Goal: Navigation & Orientation: Understand site structure

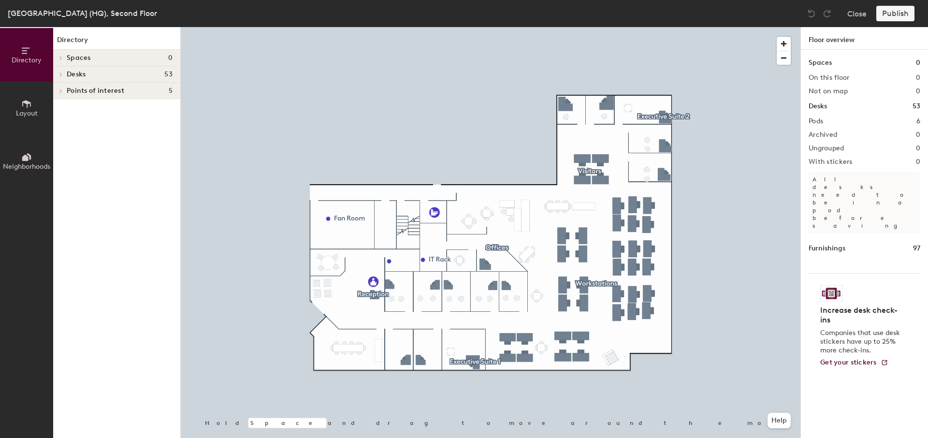
click at [36, 106] on button "Layout" at bounding box center [26, 107] width 53 height 53
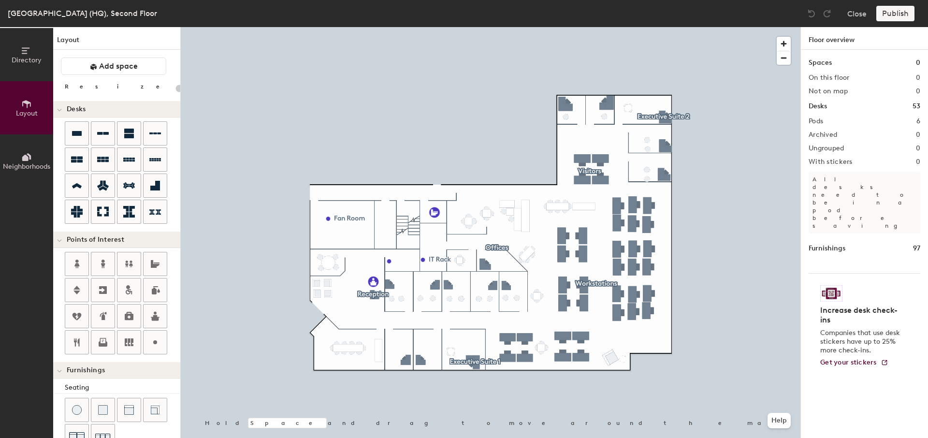
click at [35, 150] on button "Neighborhoods" at bounding box center [26, 160] width 53 height 53
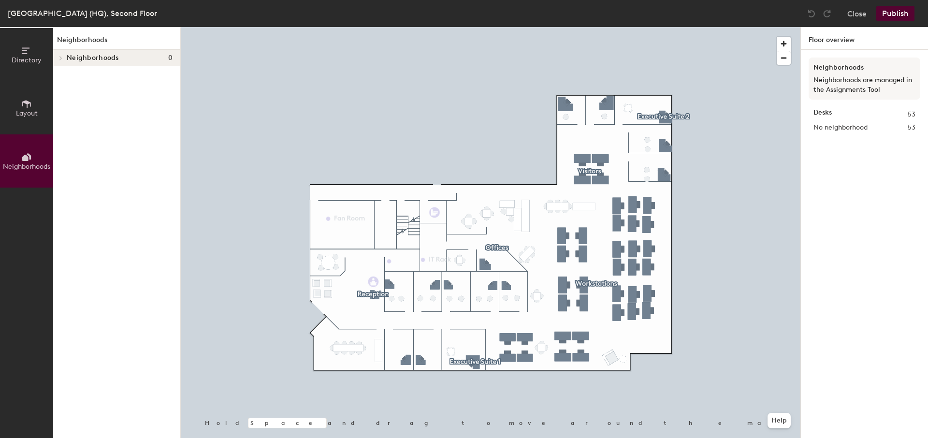
click at [76, 63] on div "Neighborhoods 0" at bounding box center [116, 58] width 127 height 16
click at [855, 128] on span "No neighborhood" at bounding box center [840, 127] width 54 height 11
click at [838, 112] on div "Desks 53" at bounding box center [864, 114] width 102 height 11
click at [30, 64] on span "Directory" at bounding box center [27, 60] width 30 height 8
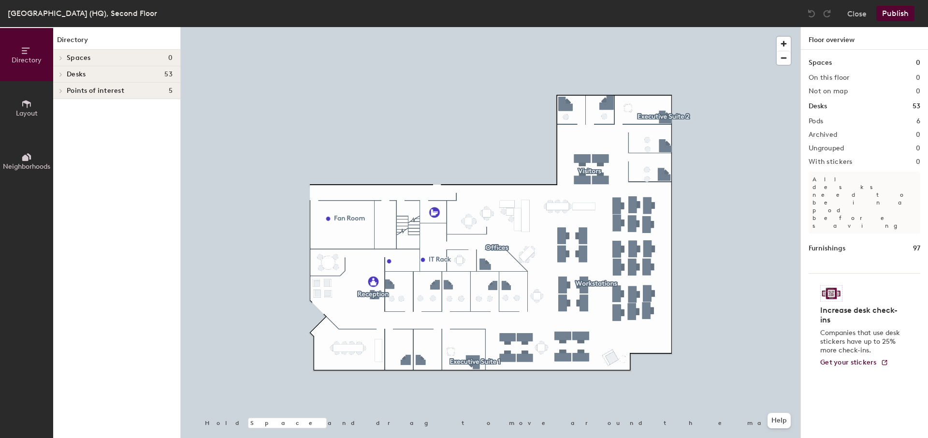
click at [115, 58] on h4 "Spaces 0" at bounding box center [120, 58] width 106 height 8
click at [111, 73] on h4 "Desks 53" at bounding box center [120, 75] width 106 height 8
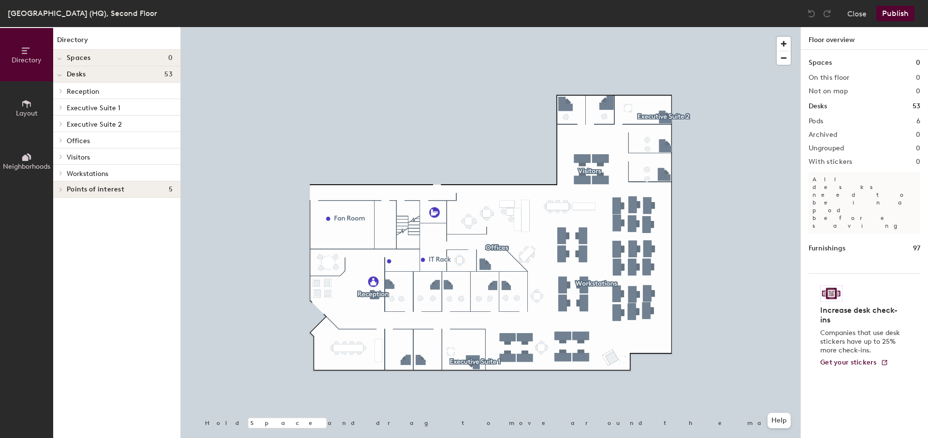
click at [100, 137] on p "Offices" at bounding box center [120, 140] width 106 height 13
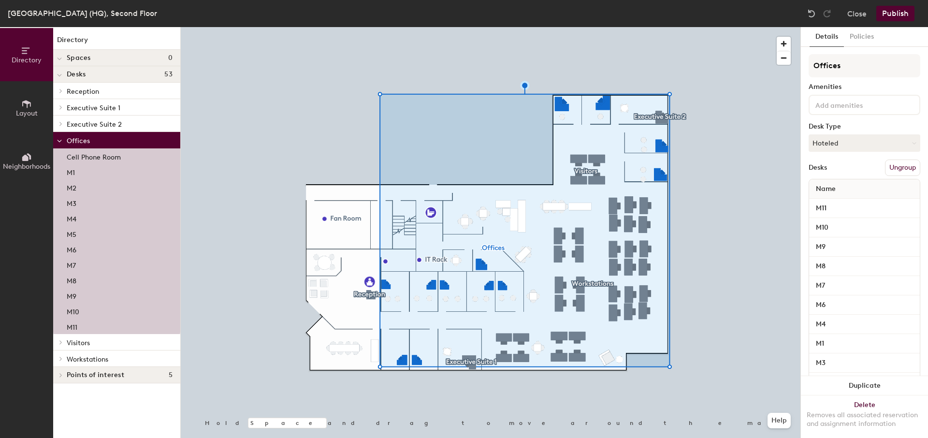
click at [109, 103] on p "Executive Suite 1" at bounding box center [120, 107] width 106 height 13
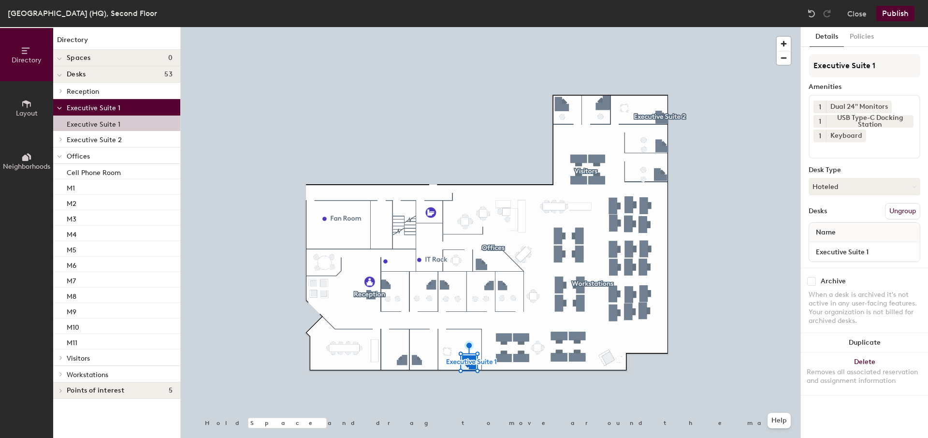
click at [115, 120] on p "Executive Suite 1" at bounding box center [94, 122] width 54 height 11
click at [111, 126] on p "Executive Suite 1" at bounding box center [94, 122] width 54 height 11
click at [107, 138] on span "Executive Suite 2" at bounding box center [94, 140] width 55 height 8
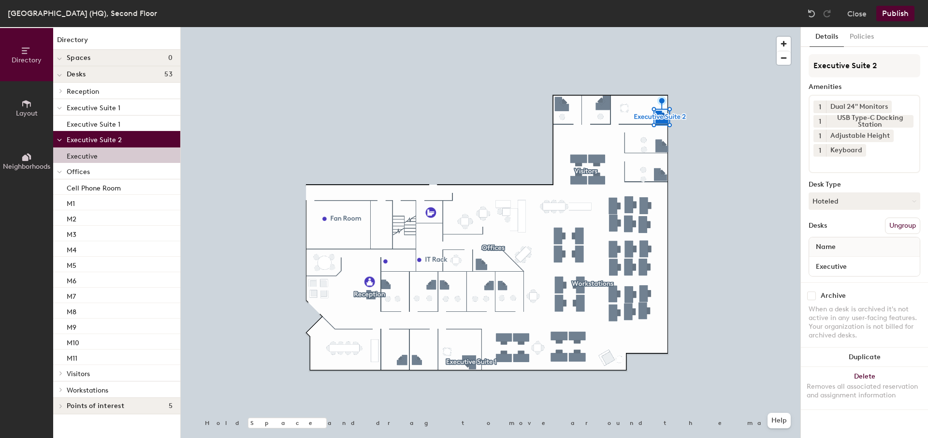
click at [87, 157] on p "Executive" at bounding box center [82, 154] width 31 height 11
click at [61, 171] on icon at bounding box center [59, 172] width 4 height 2
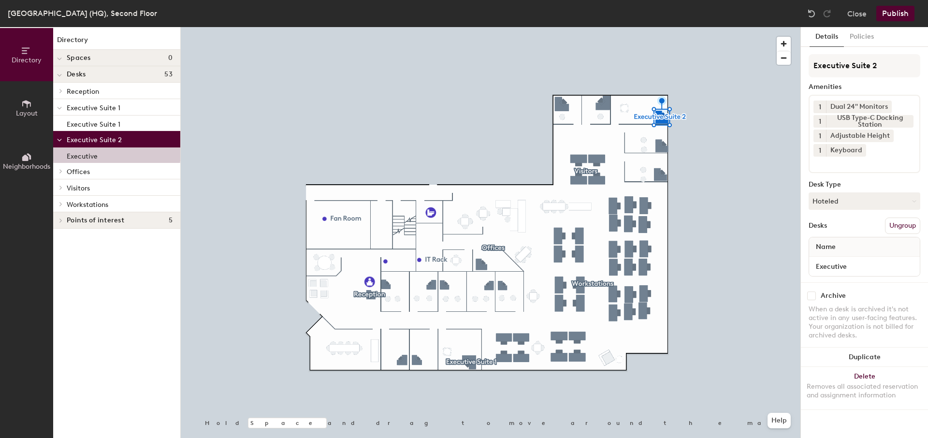
click at [60, 173] on icon at bounding box center [61, 171] width 4 height 5
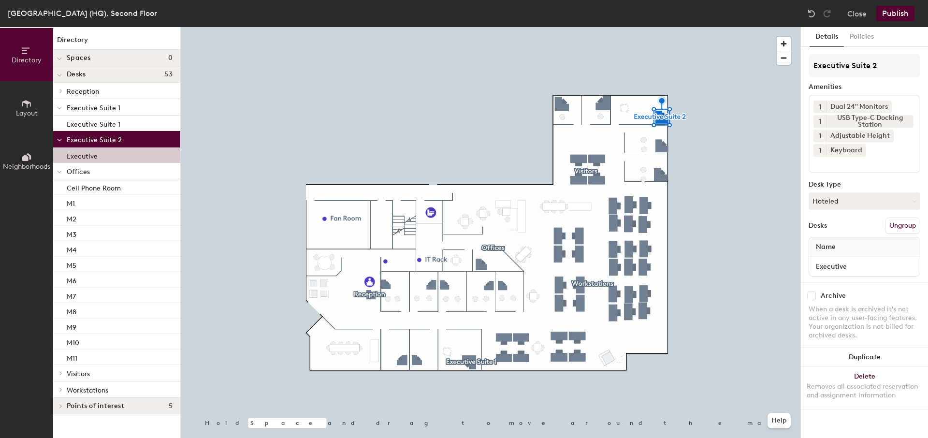
click at [62, 171] on div at bounding box center [59, 171] width 13 height 16
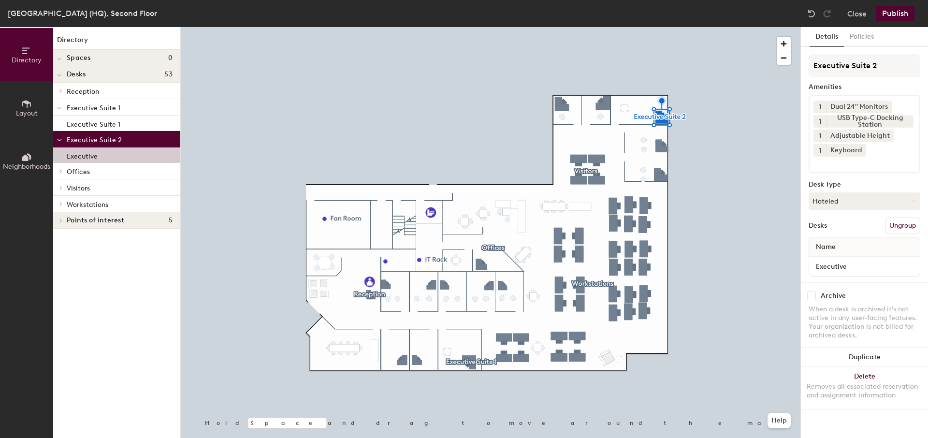
click at [59, 138] on icon at bounding box center [59, 140] width 5 height 4
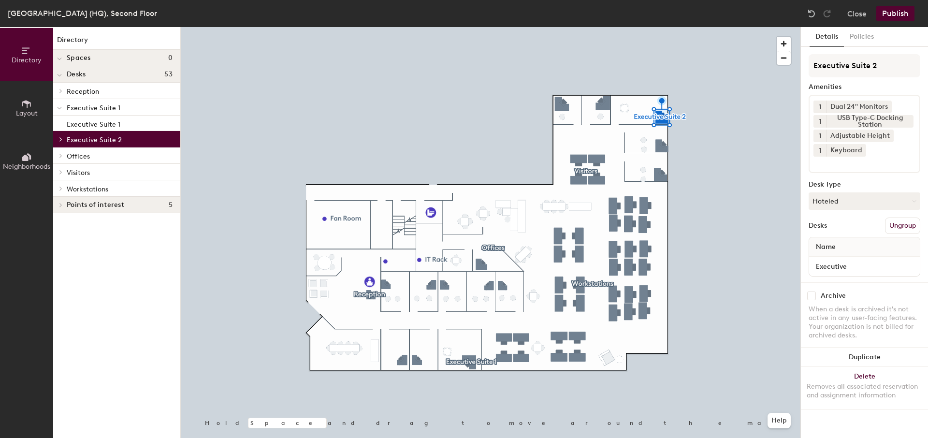
click at [26, 158] on icon at bounding box center [25, 158] width 6 height 6
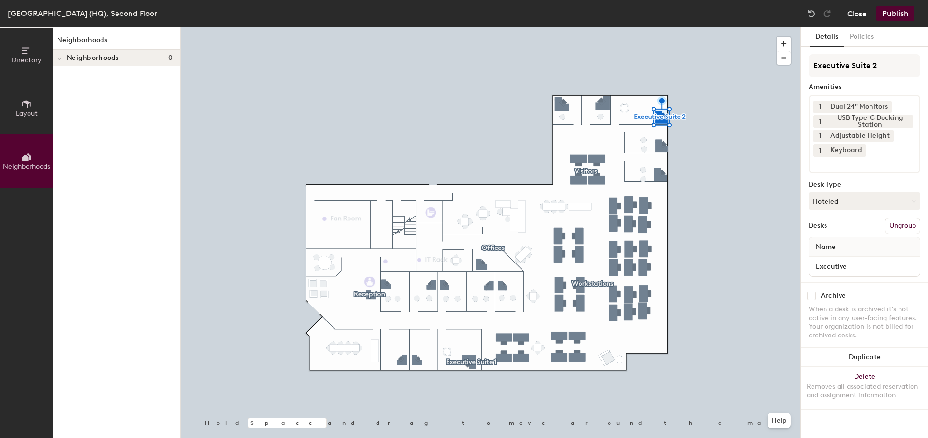
click at [858, 12] on button "Close" at bounding box center [856, 13] width 19 height 15
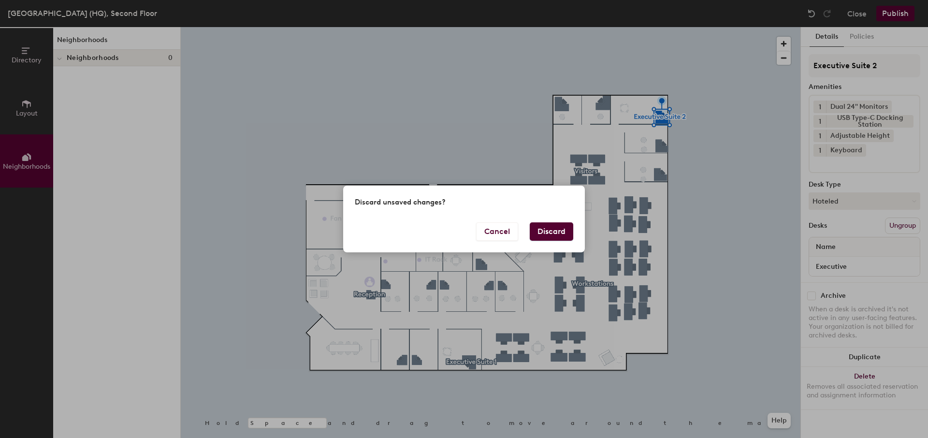
click at [548, 235] on button "Discard" at bounding box center [551, 231] width 43 height 18
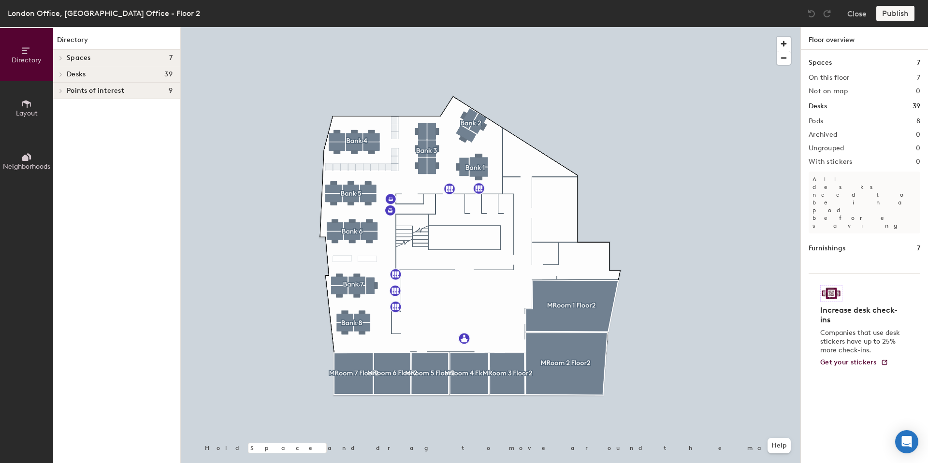
click at [31, 107] on icon at bounding box center [26, 104] width 11 height 11
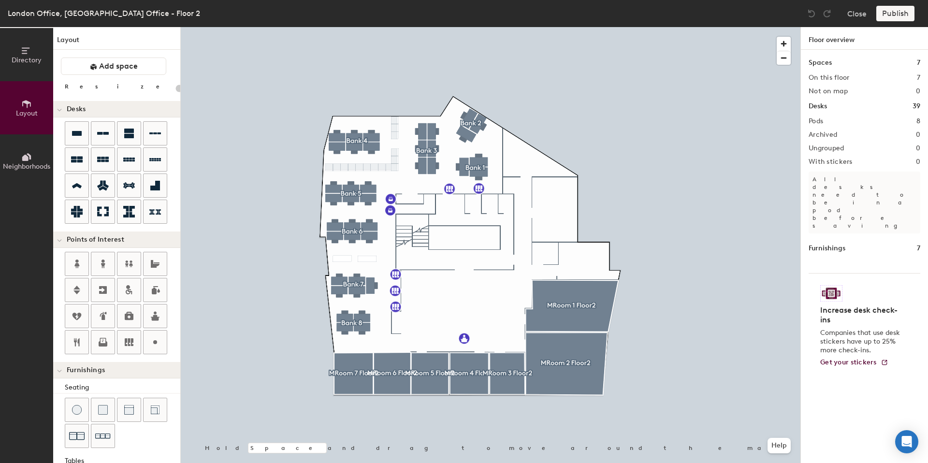
click at [21, 164] on span "Neighborhoods" at bounding box center [26, 166] width 47 height 8
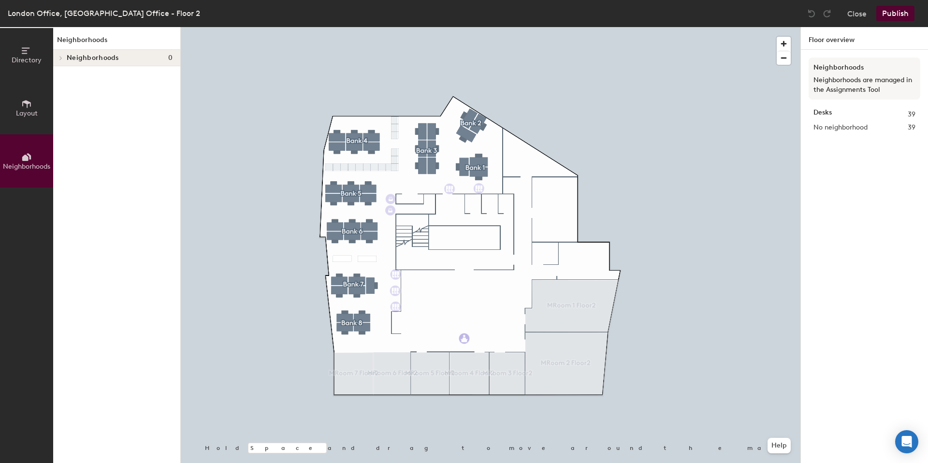
click at [32, 117] on span "Layout" at bounding box center [27, 113] width 22 height 8
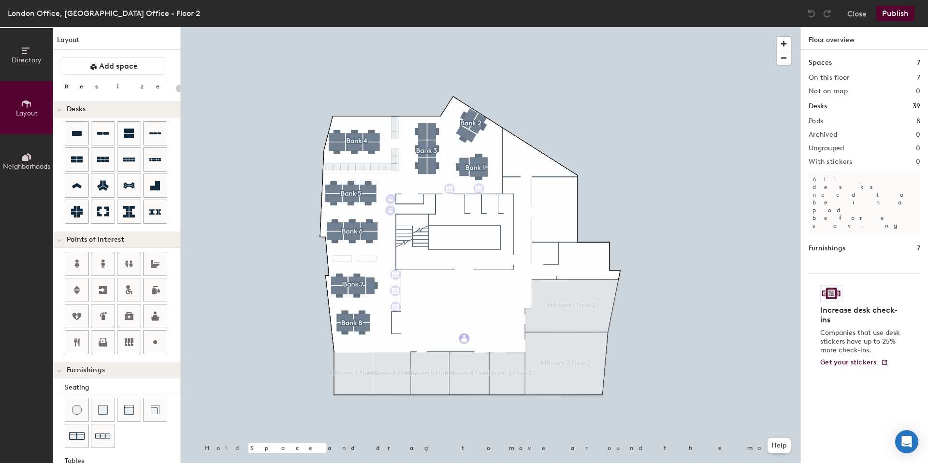
click at [33, 63] on span "Directory" at bounding box center [27, 60] width 30 height 8
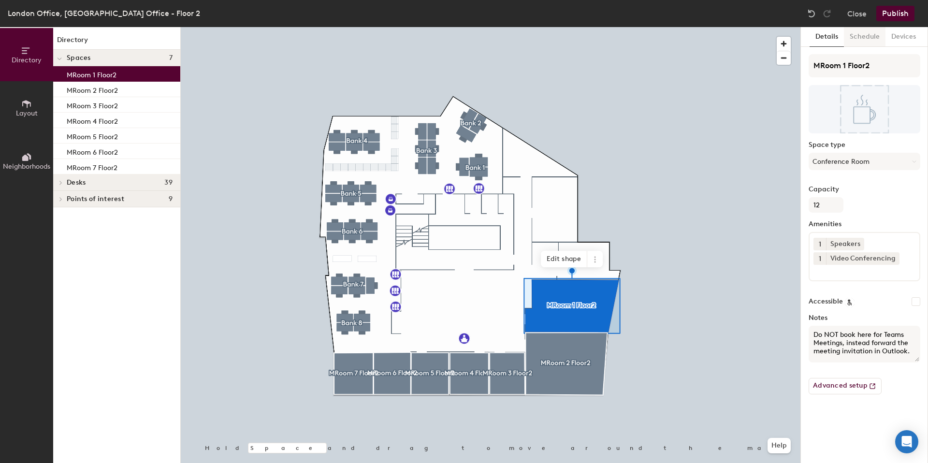
click at [860, 34] on button "Schedule" at bounding box center [865, 37] width 42 height 20
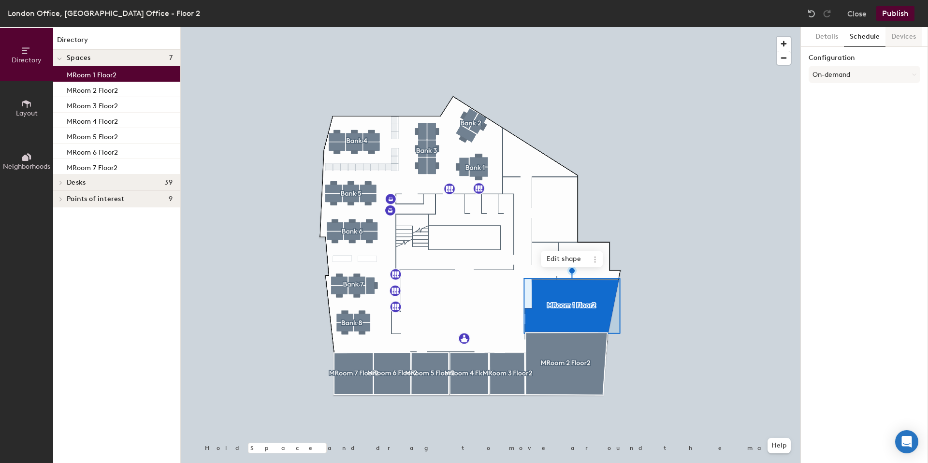
click at [904, 38] on button "Devices" at bounding box center [903, 37] width 36 height 20
click at [829, 33] on button "Details" at bounding box center [826, 37] width 34 height 20
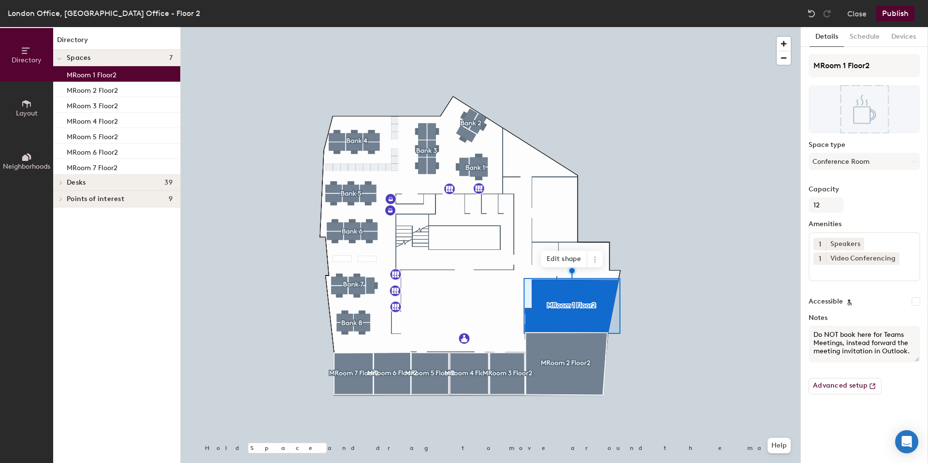
click at [859, 22] on div "London Office, [GEOGRAPHIC_DATA] Office - Floor 2 Close Publish" at bounding box center [464, 13] width 928 height 27
click at [858, 17] on button "Close" at bounding box center [856, 13] width 19 height 15
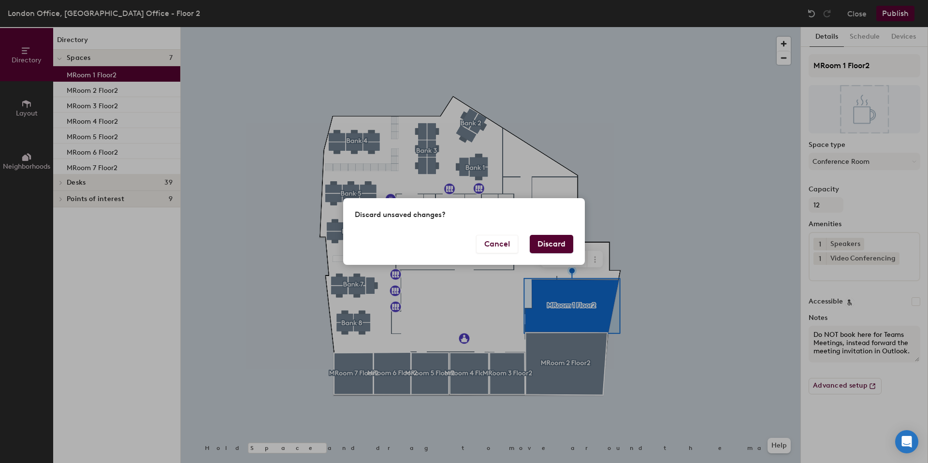
click at [546, 244] on button "Discard" at bounding box center [551, 244] width 43 height 18
